Goal: Transaction & Acquisition: Purchase product/service

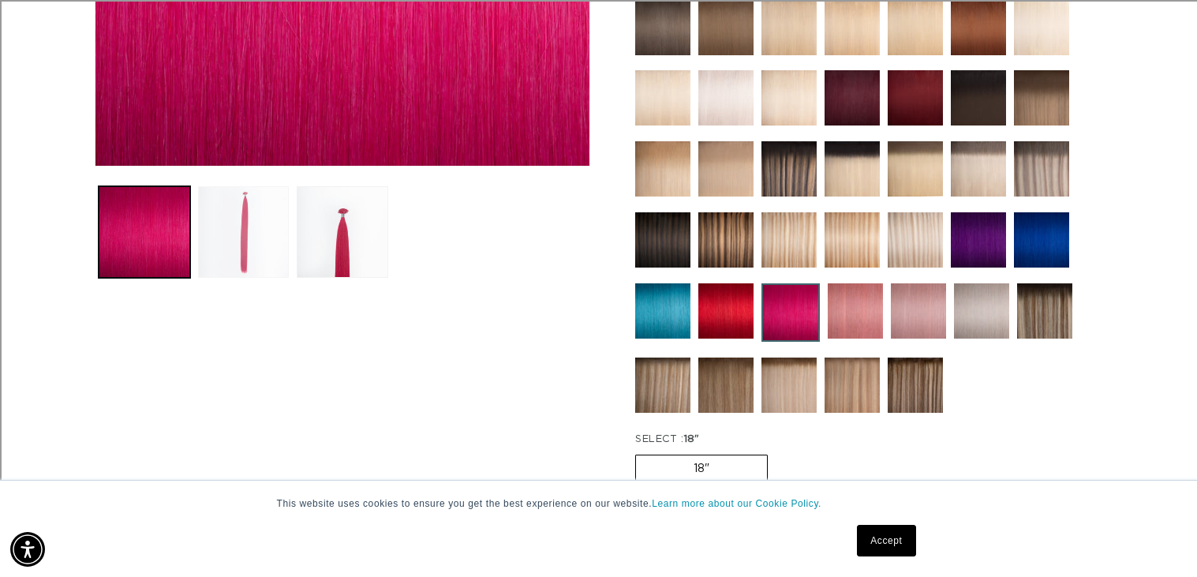
scroll to position [0, 1084]
click at [227, 249] on button "Load image 2 in gallery view" at bounding box center [244, 232] width 92 height 92
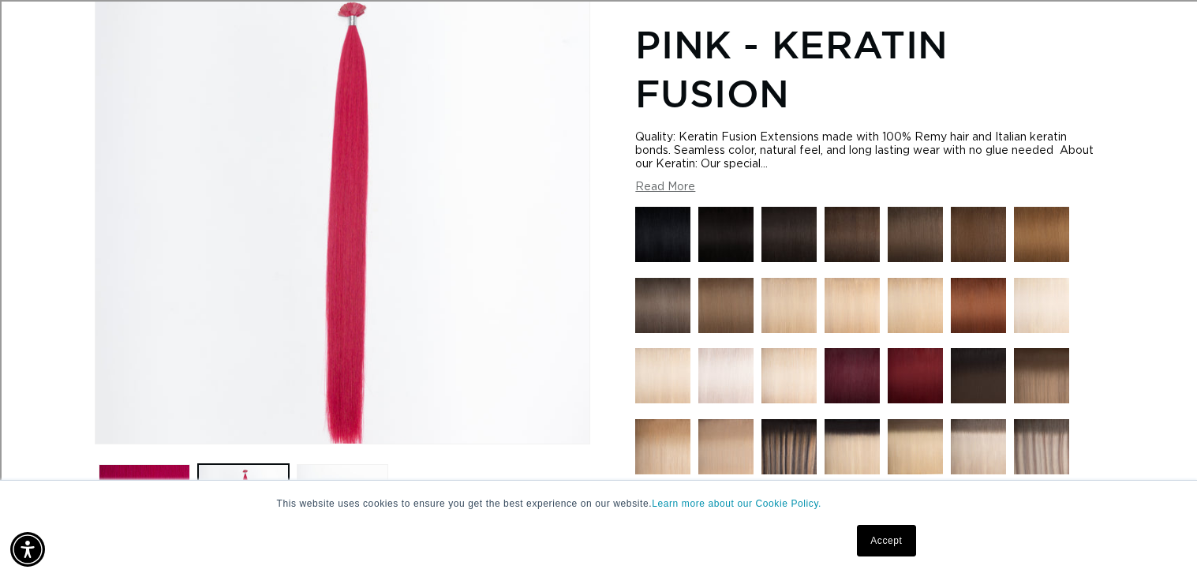
click at [902, 548] on link "Accept" at bounding box center [886, 541] width 58 height 32
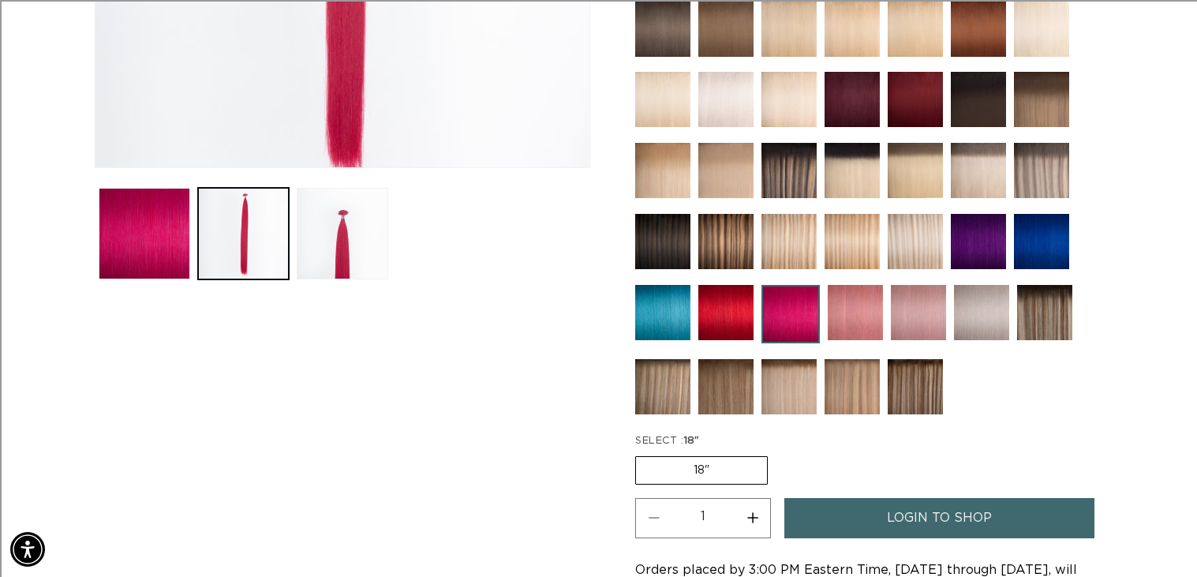
scroll to position [0, 0]
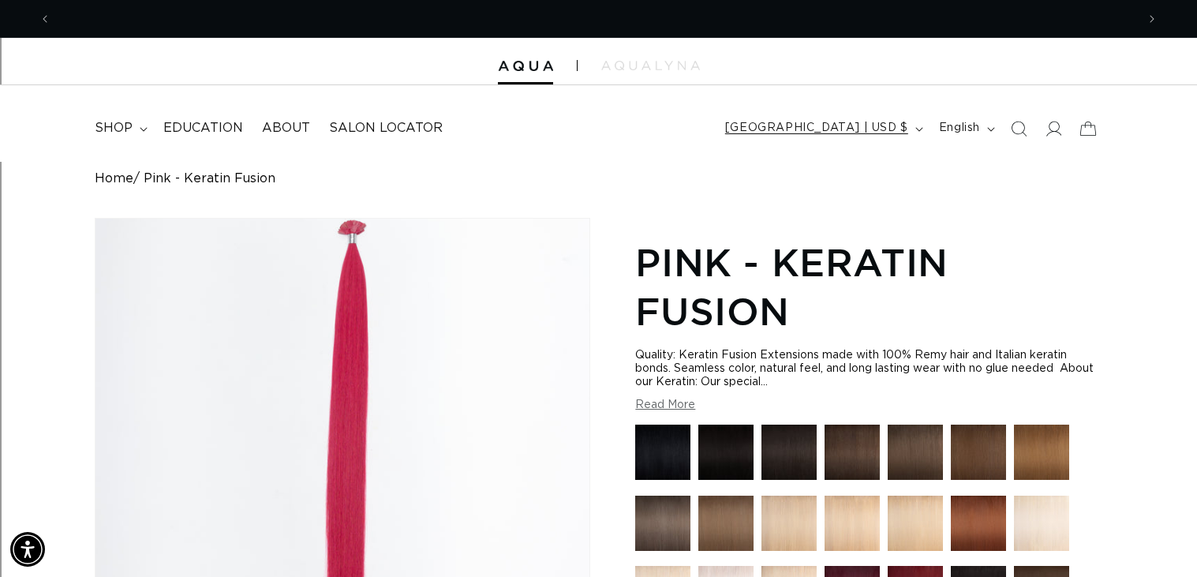
click at [906, 129] on button "[GEOGRAPHIC_DATA] | USD $" at bounding box center [823, 129] width 214 height 30
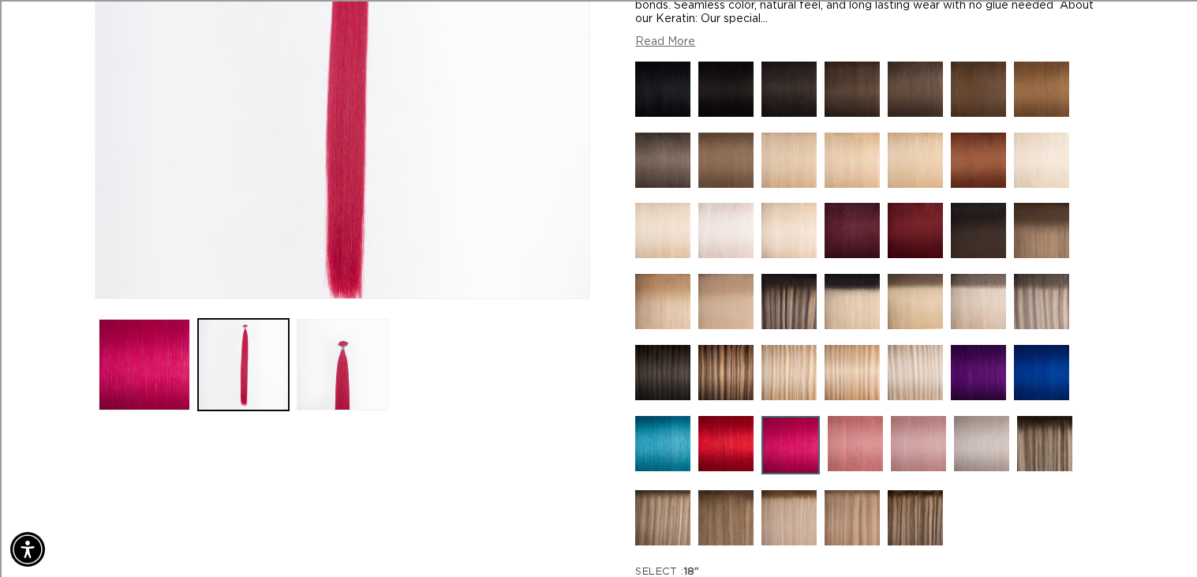
scroll to position [376, 0]
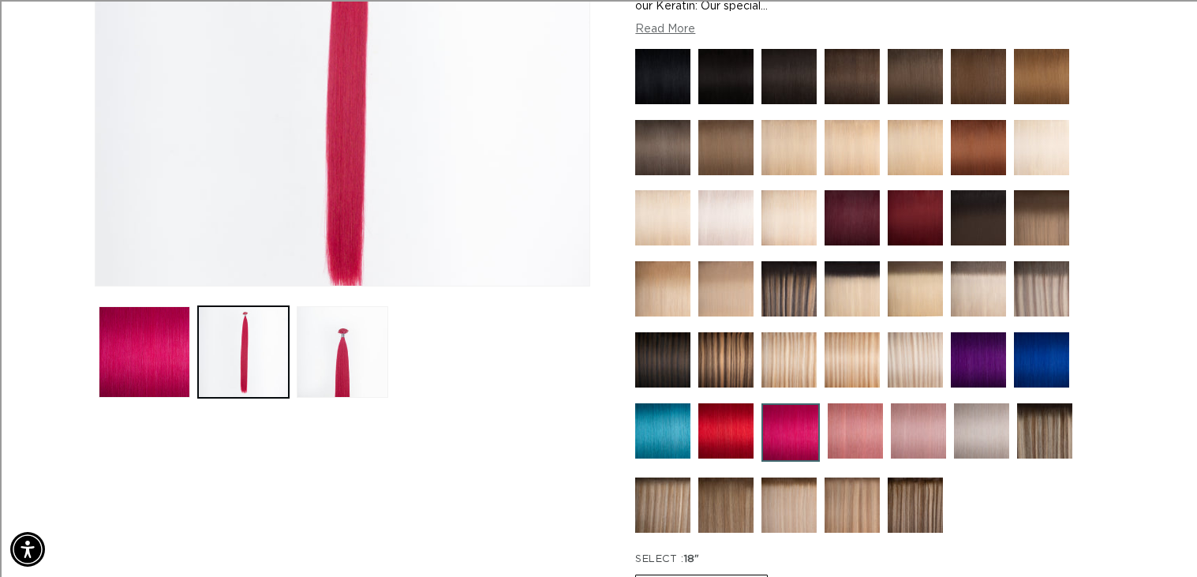
click at [779, 431] on img at bounding box center [790, 432] width 58 height 58
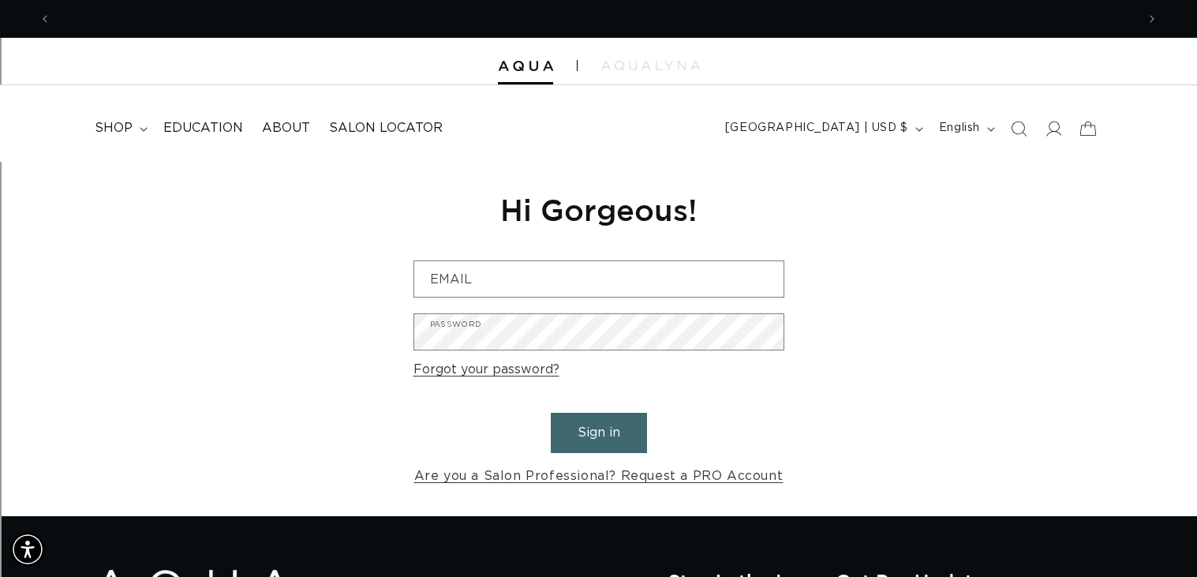
click at [627, 436] on button "Sign in" at bounding box center [599, 433] width 96 height 40
